Goal: Communication & Community: Connect with others

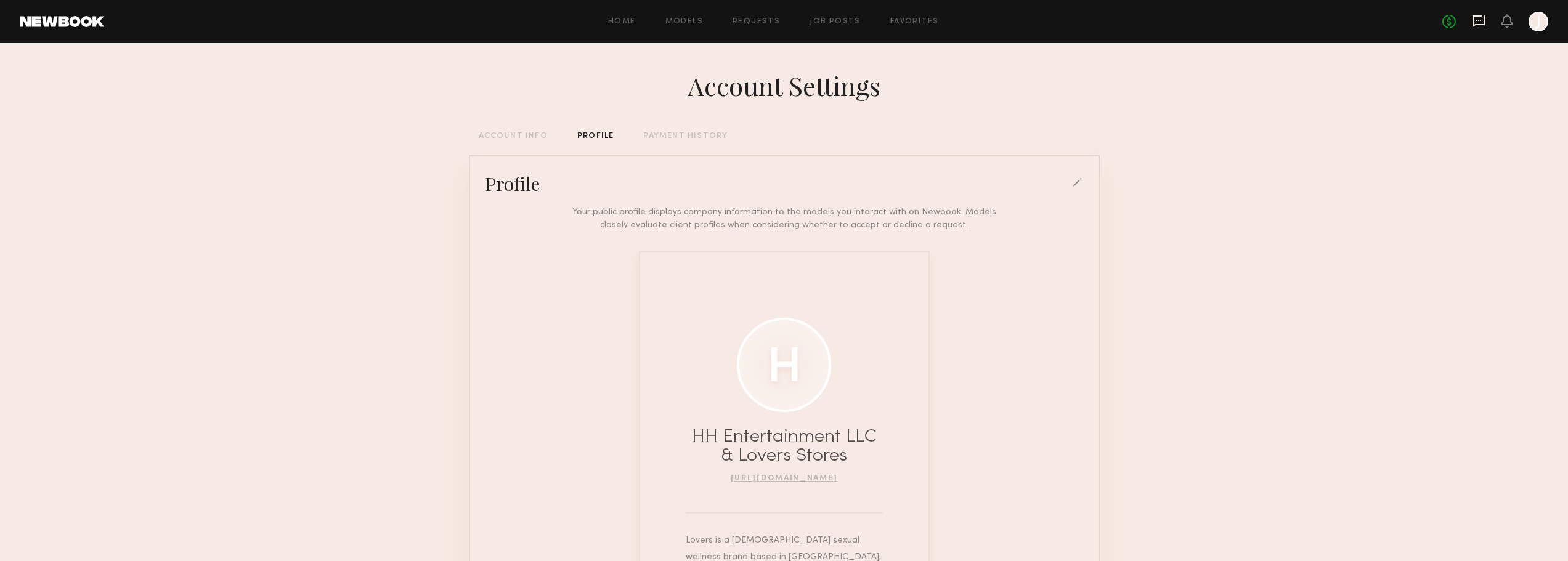
click at [1473, 23] on icon at bounding box center [1478, 21] width 12 height 12
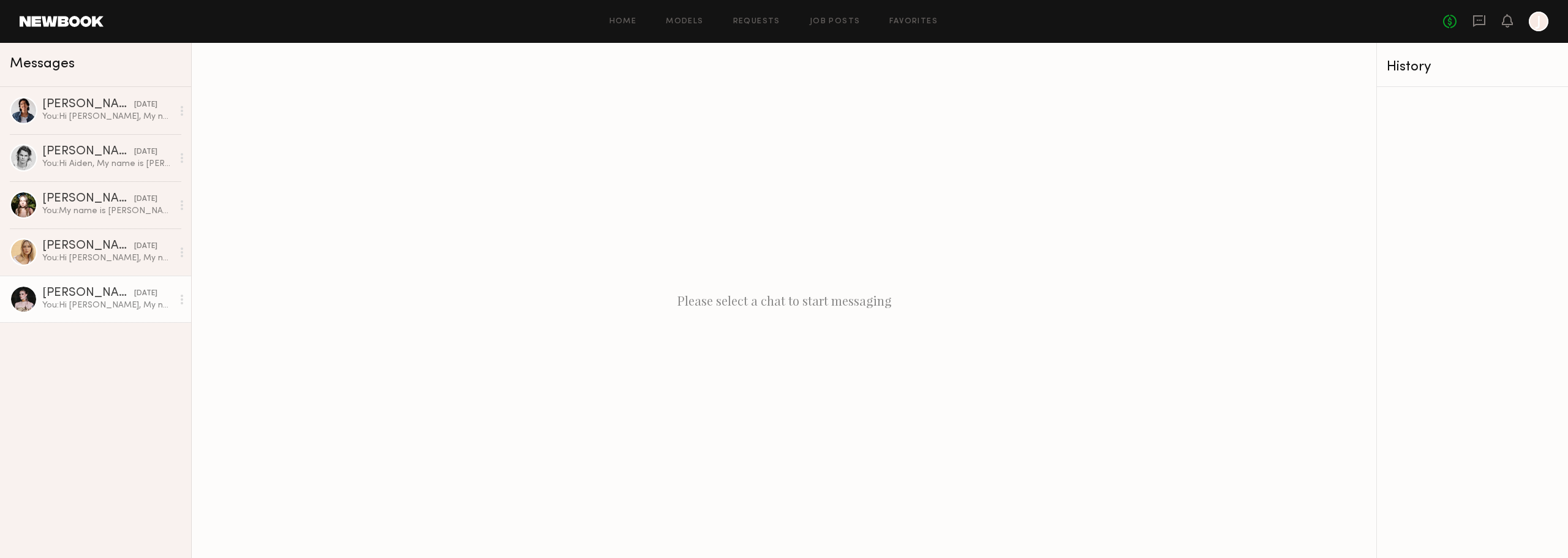
click at [114, 308] on div "You: Hi [PERSON_NAME], My name is [PERSON_NAME] and I'm the VP of Marketing and…" at bounding box center [108, 306] width 130 height 12
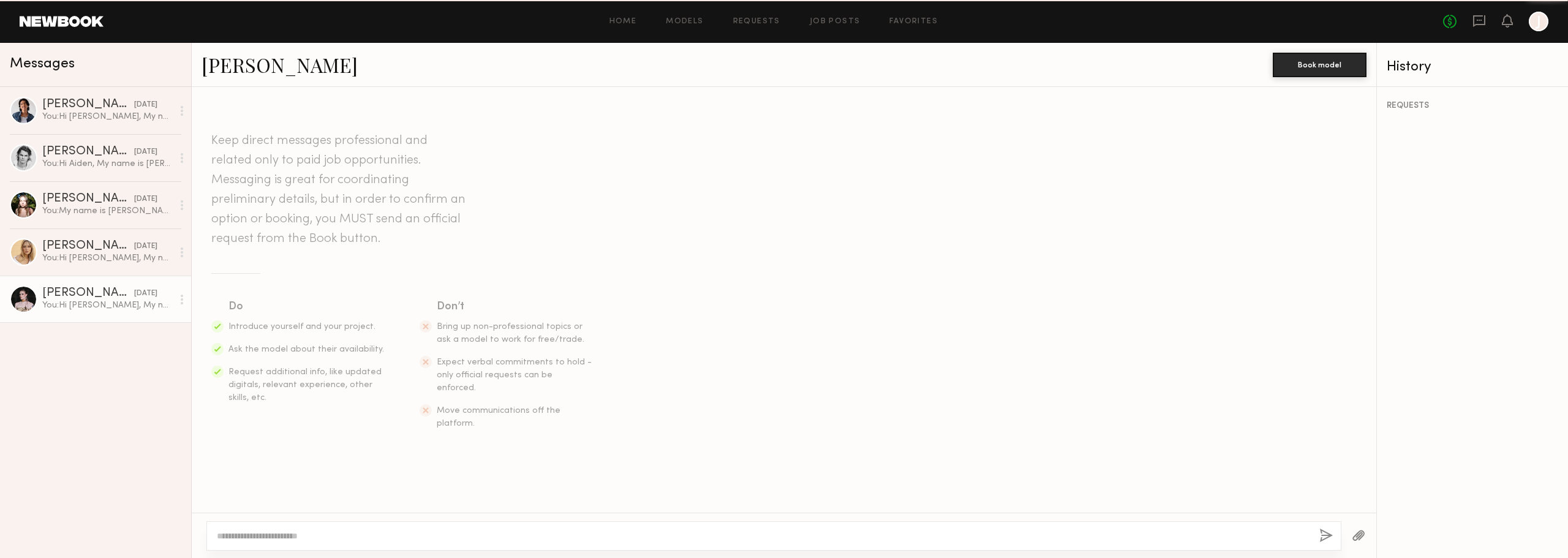
scroll to position [1349, 0]
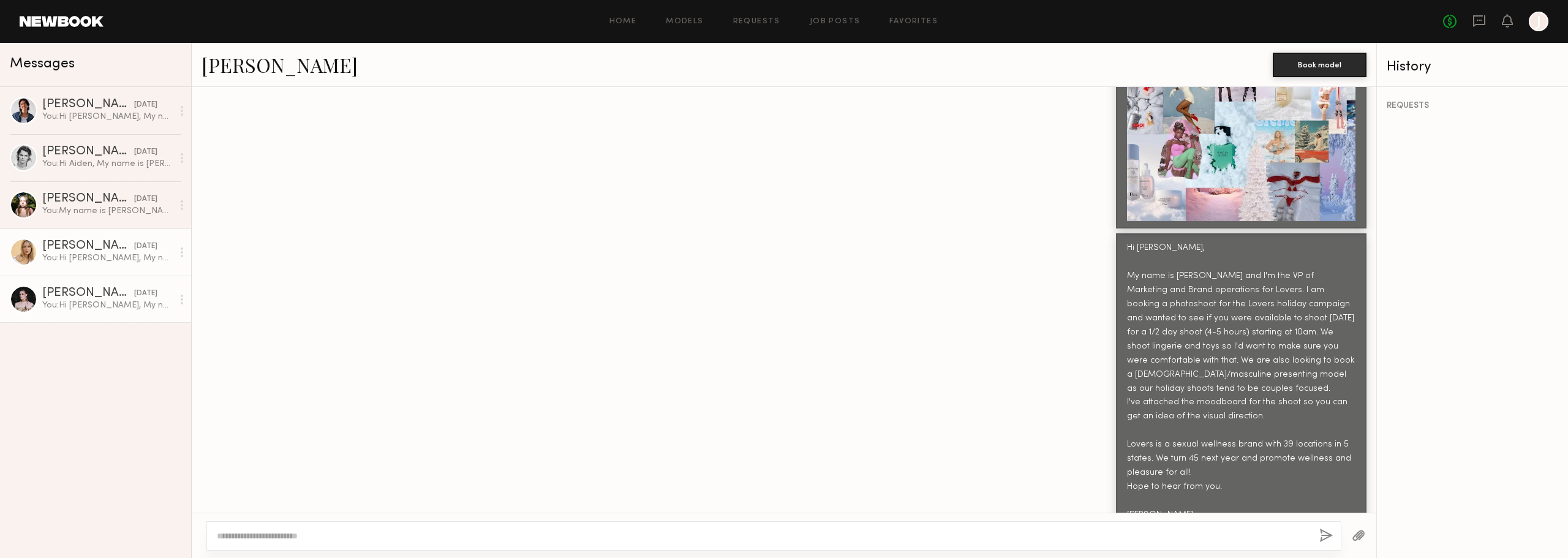
click at [104, 252] on div "[PERSON_NAME]" at bounding box center [88, 246] width 92 height 12
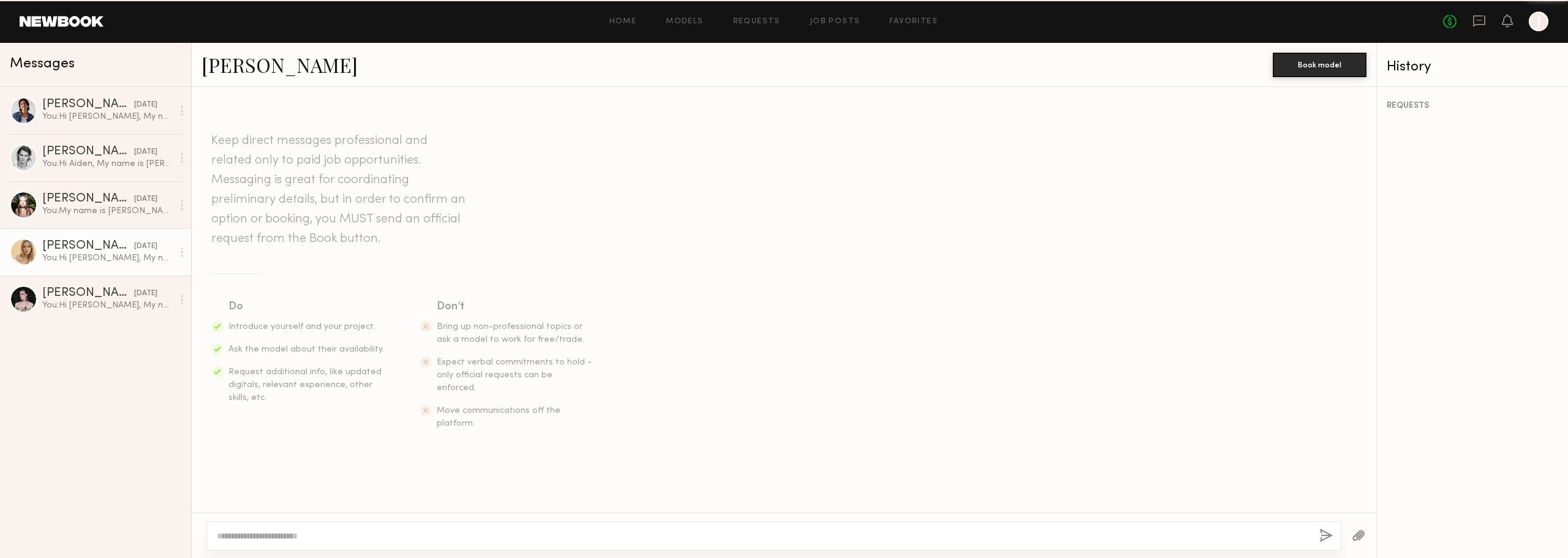
scroll to position [852, 0]
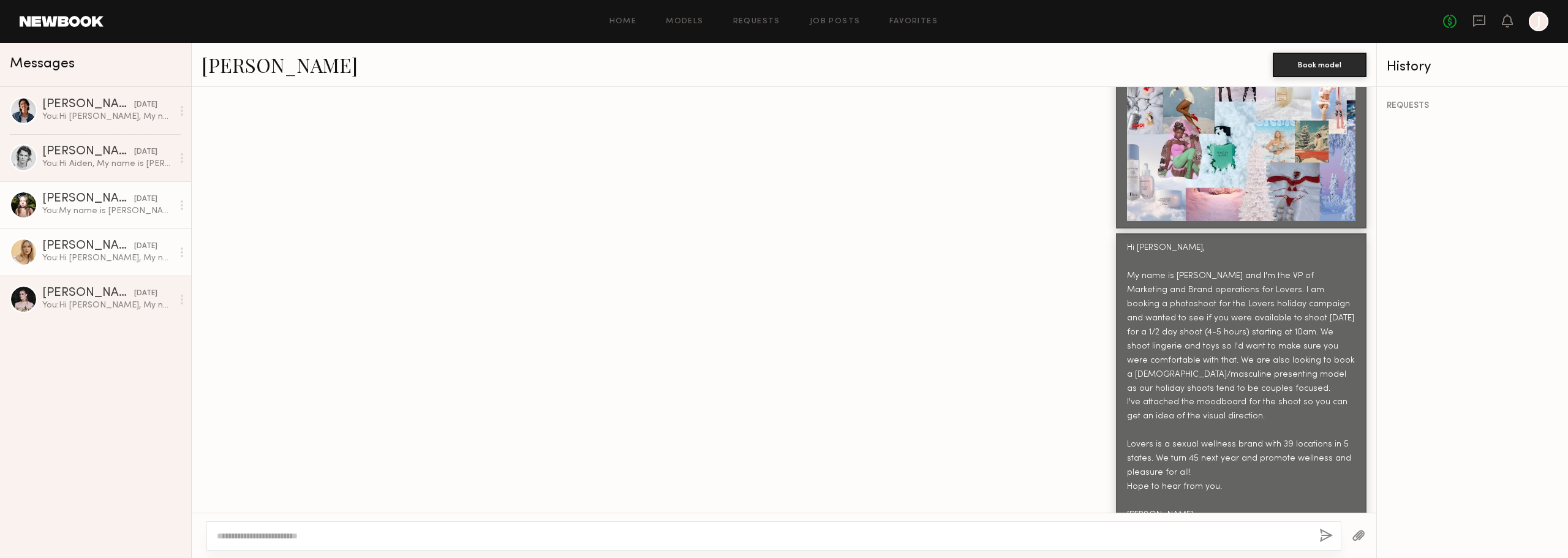
click at [102, 220] on link "[PERSON_NAME] [DATE] You: My name is [PERSON_NAME] and I'm the VP of Marketing …" at bounding box center [96, 205] width 191 height 47
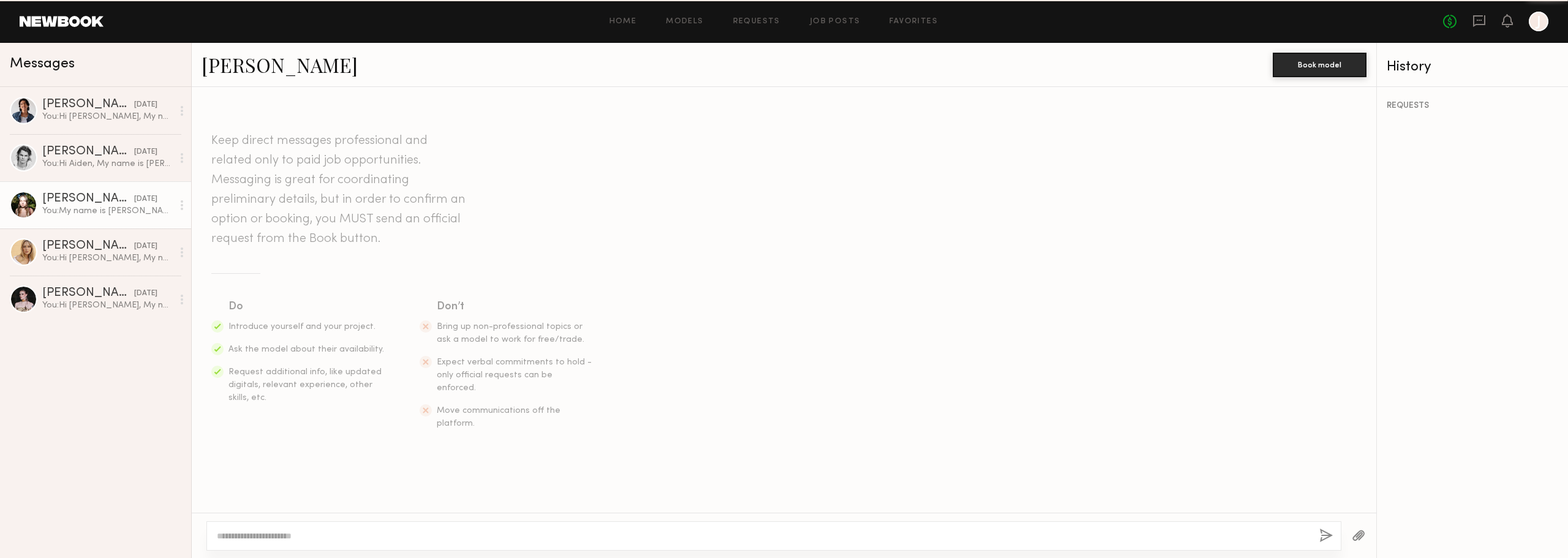
scroll to position [824, 0]
